Goal: Task Accomplishment & Management: Manage account settings

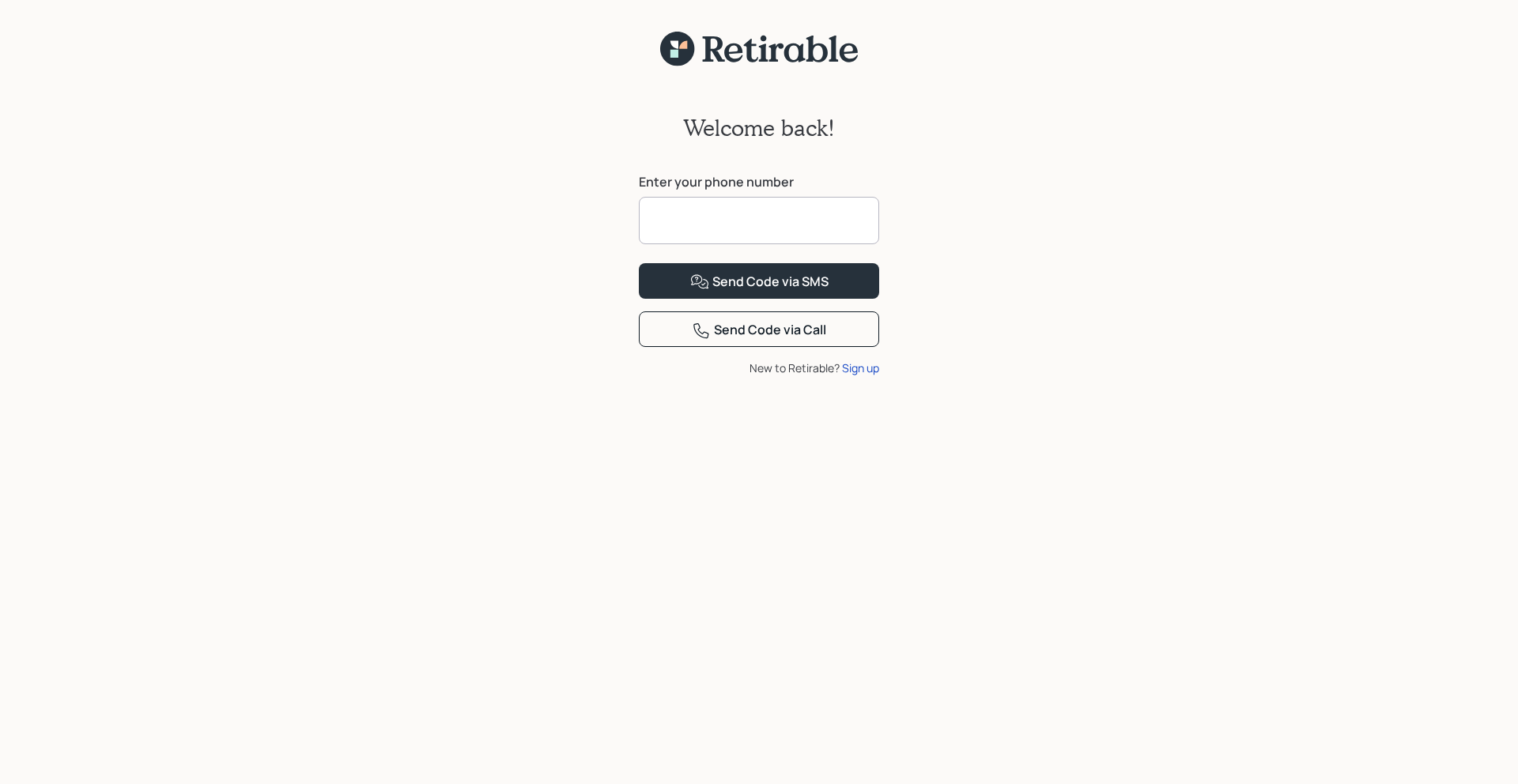
click at [712, 218] on input at bounding box center [759, 220] width 240 height 48
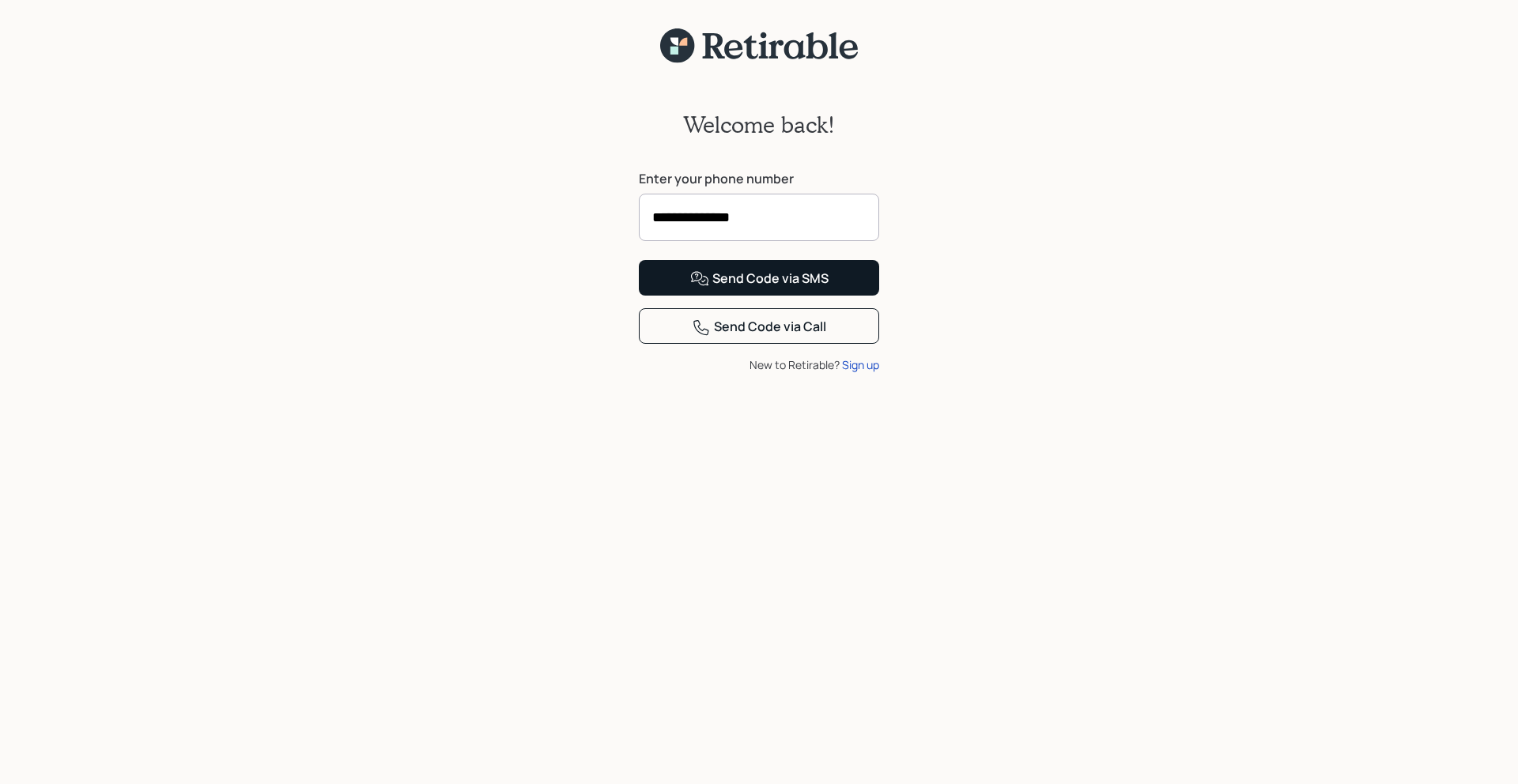
type input "**********"
click at [759, 289] on div "Send Code via SMS" at bounding box center [759, 279] width 139 height 19
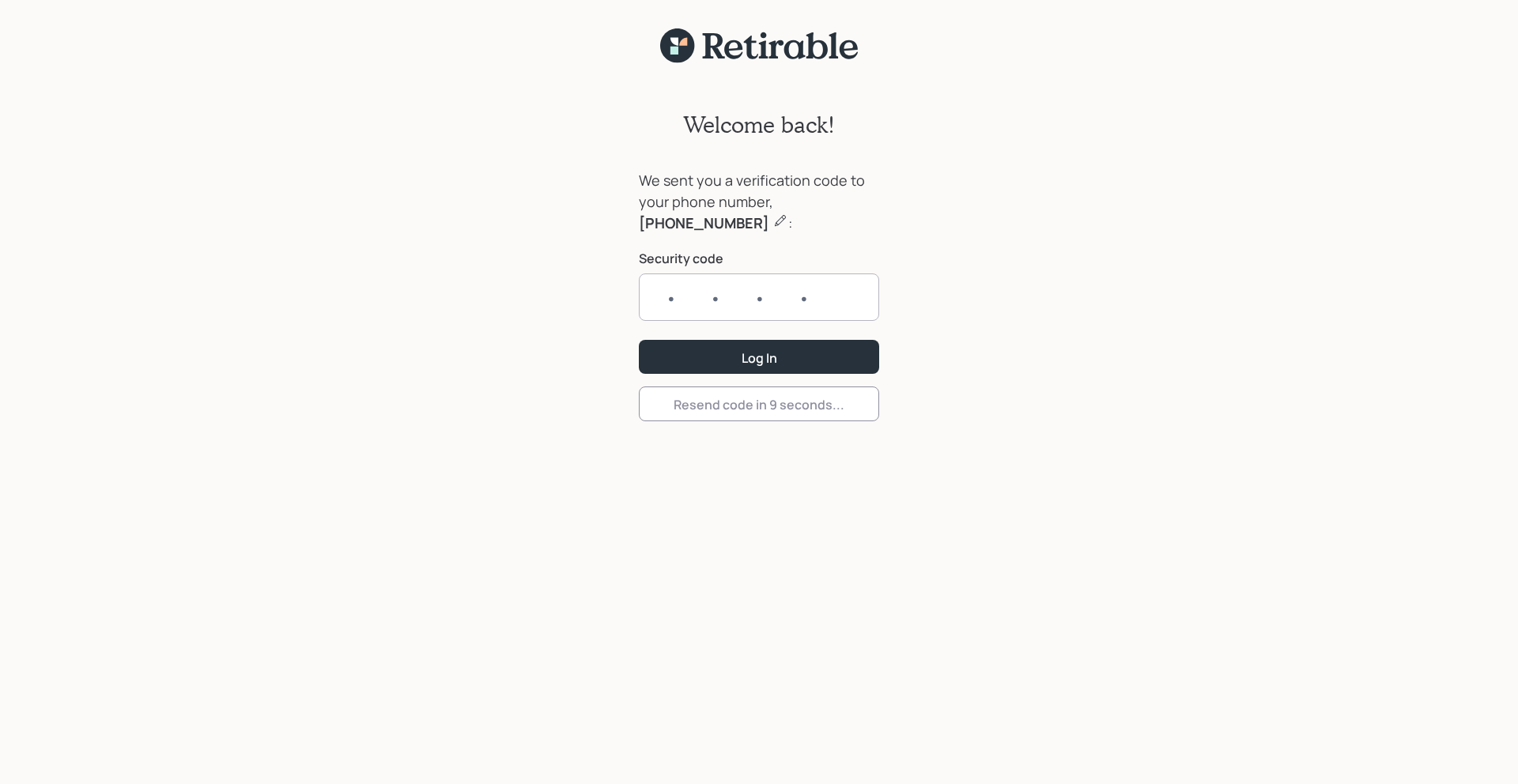
click at [752, 297] on input "text" at bounding box center [759, 297] width 240 height 48
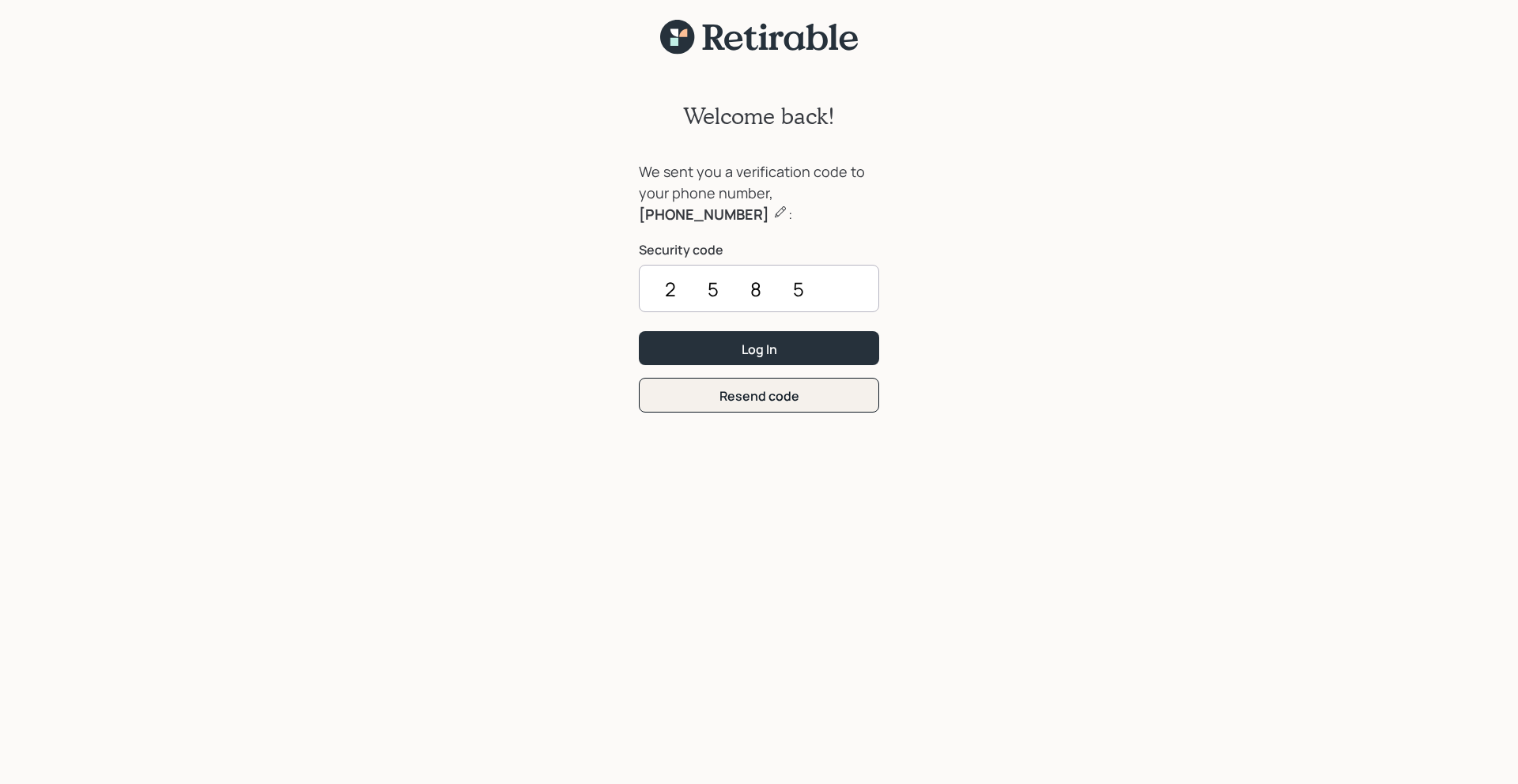
scroll to position [9, 0]
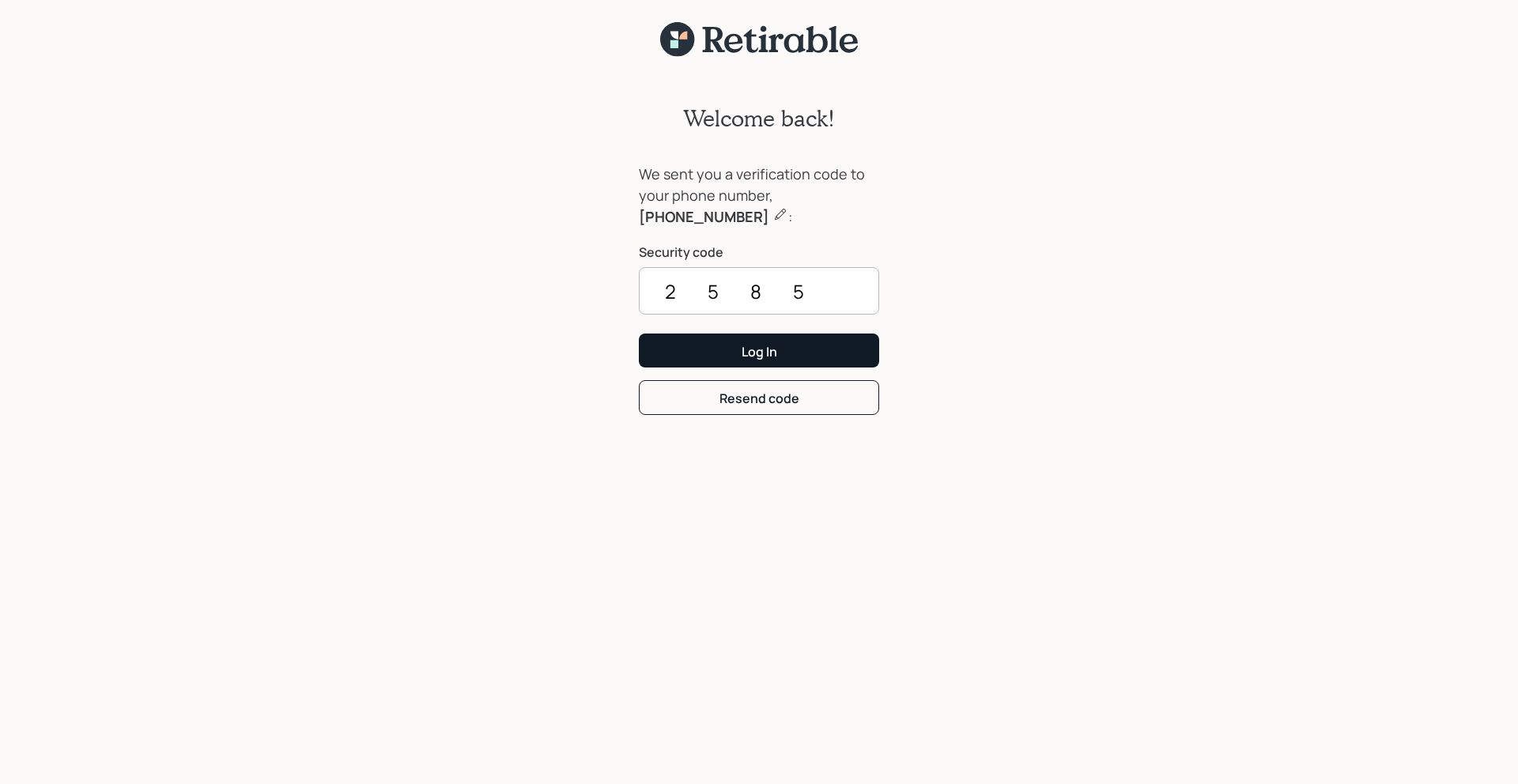
type input "2585"
click at [743, 354] on div "Log In" at bounding box center [759, 351] width 36 height 18
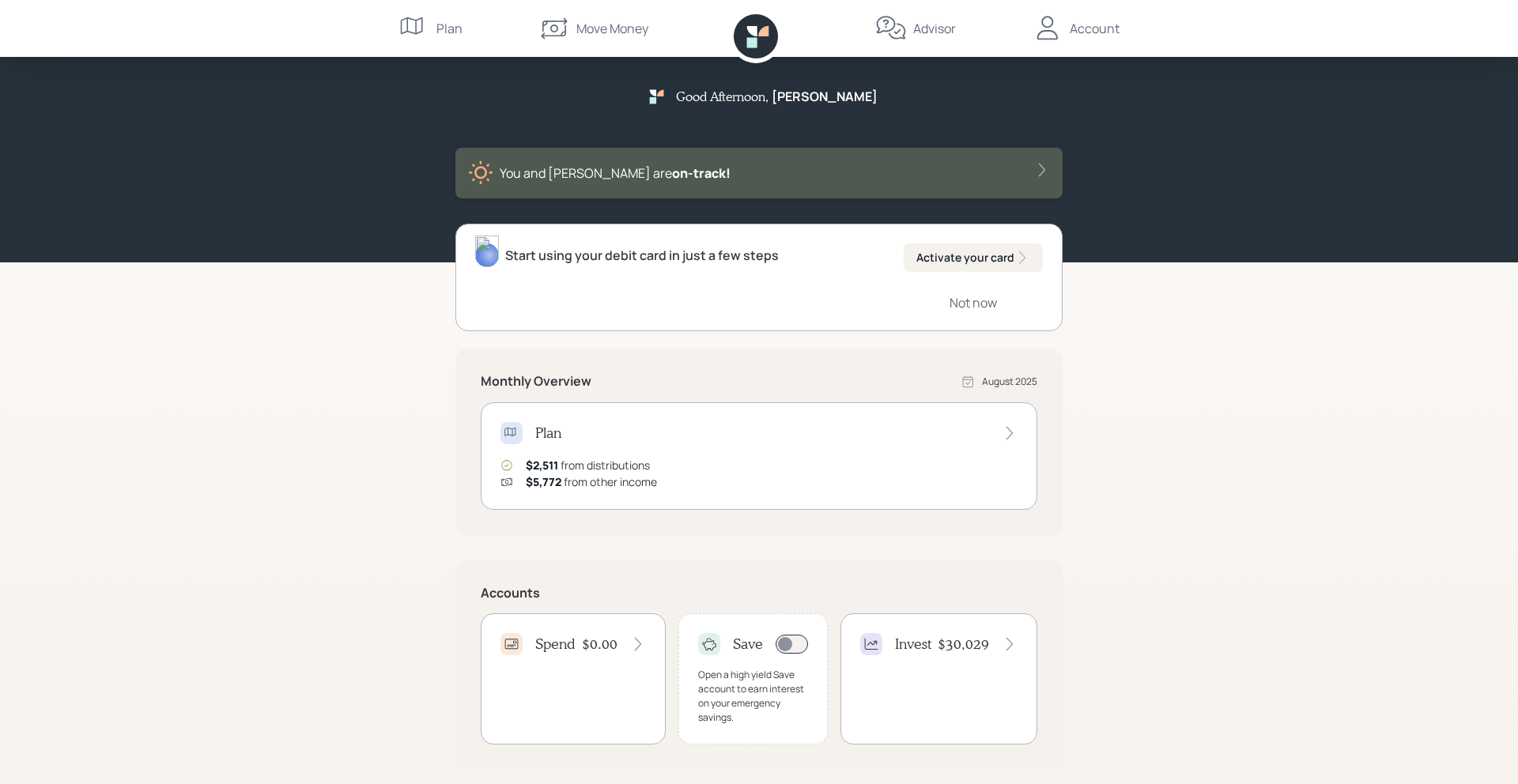
scroll to position [3, 0]
